Goal: Task Accomplishment & Management: Complete application form

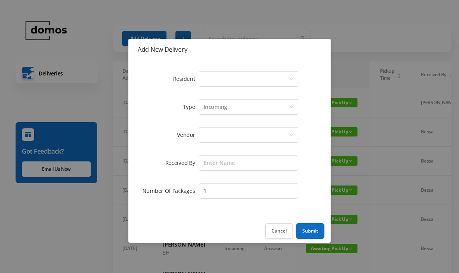
click at [224, 80] on div "Select a person" at bounding box center [245, 79] width 85 height 15
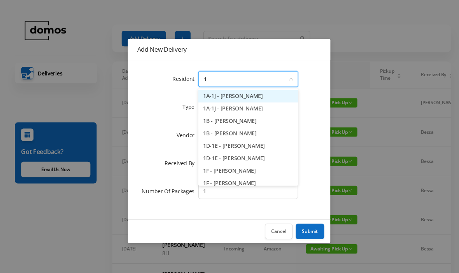
type input "1b"
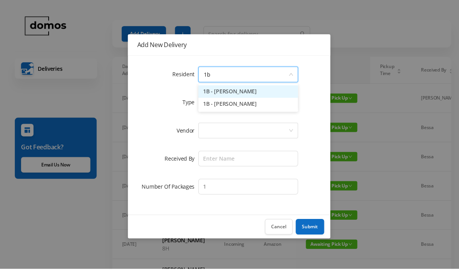
click at [250, 106] on li "1B - [PERSON_NAME]" at bounding box center [249, 108] width 100 height 12
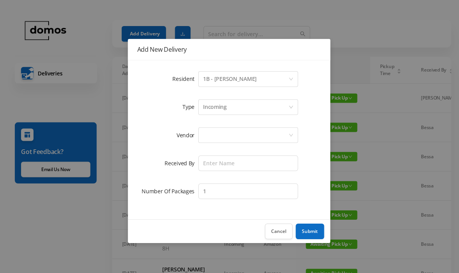
click at [254, 133] on div at bounding box center [245, 135] width 85 height 15
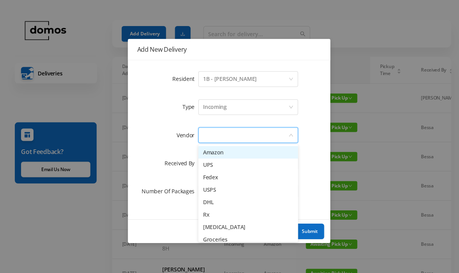
click at [229, 150] on li "Amazon" at bounding box center [249, 152] width 100 height 12
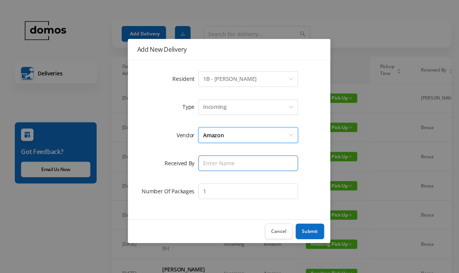
click at [243, 157] on input "text" at bounding box center [249, 163] width 100 height 16
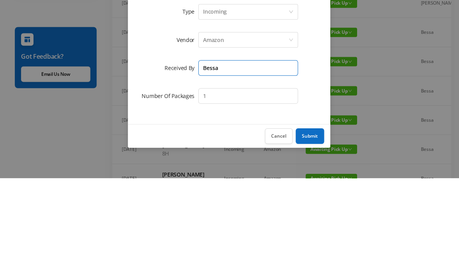
type input "Bessa"
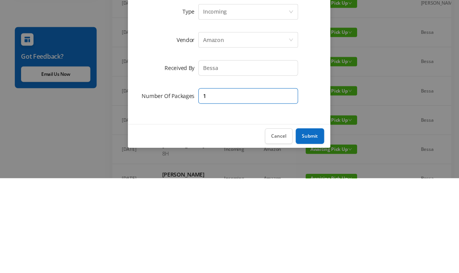
click at [252, 183] on input "1" at bounding box center [249, 191] width 100 height 16
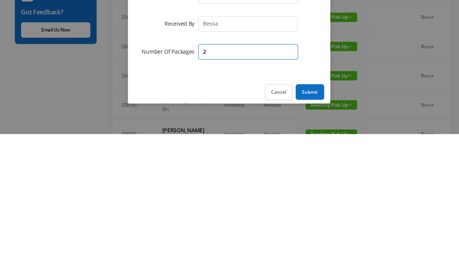
type input "2"
click at [317, 223] on button "Submit" at bounding box center [310, 231] width 28 height 16
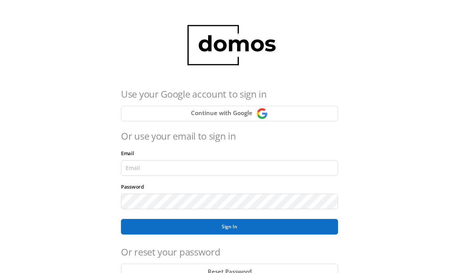
scroll to position [93, 0]
